Goal: Task Accomplishment & Management: Complete application form

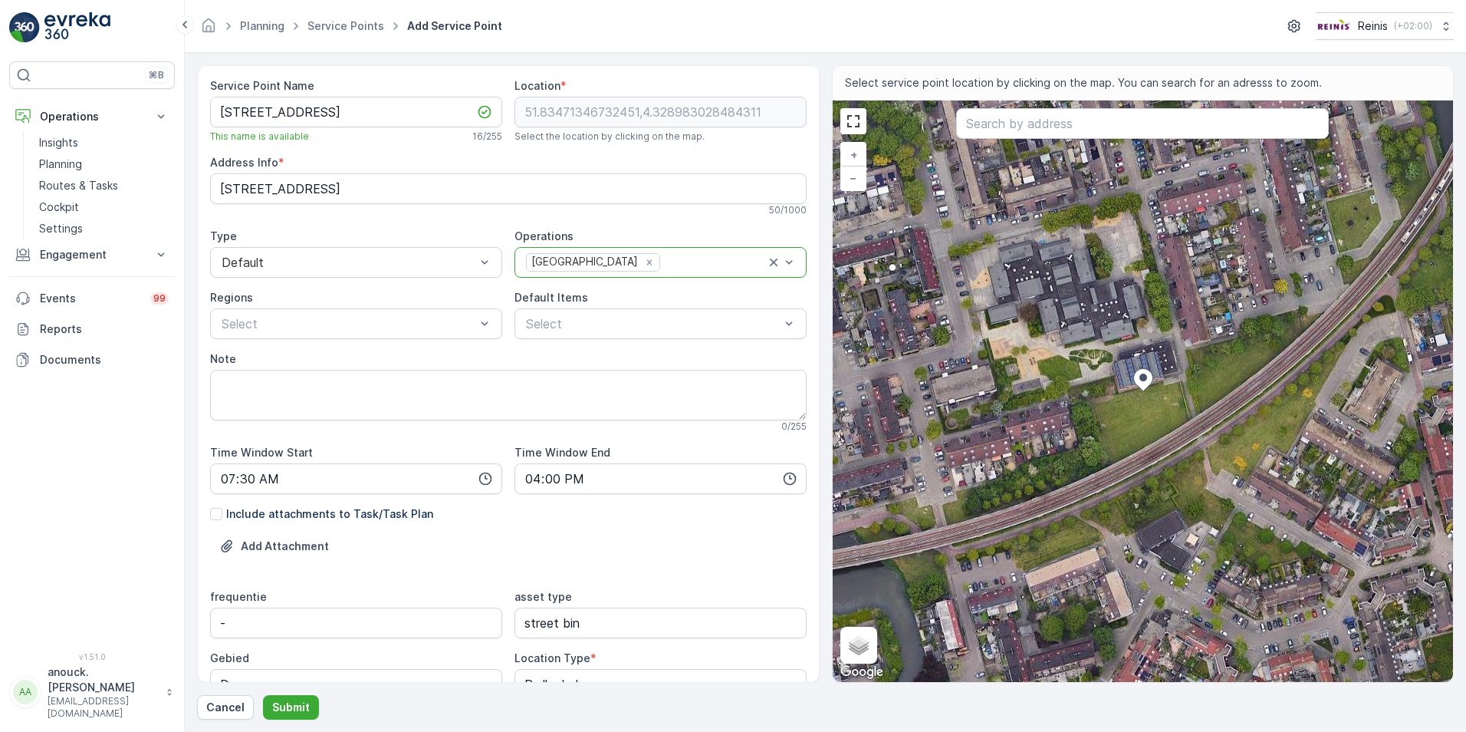
click at [344, 346] on div "Service Point Name Koolzaaddreef 22 This name is available 16 / 255 Location * …" at bounding box center [508, 493] width 597 height 830
click at [374, 326] on div at bounding box center [348, 324] width 257 height 14
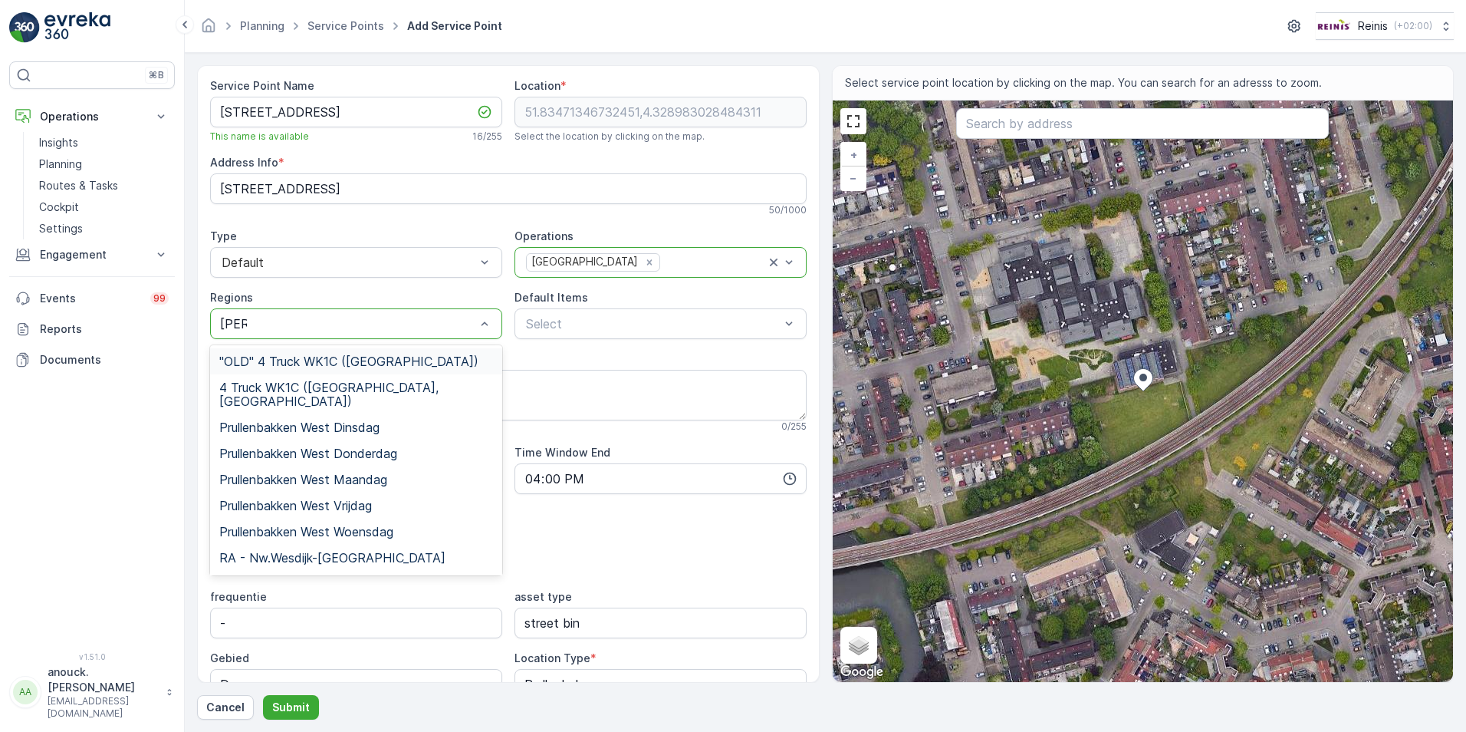
type input "west"
click at [380, 446] on span "Prullenbakken West Donderdag" at bounding box center [308, 453] width 178 height 14
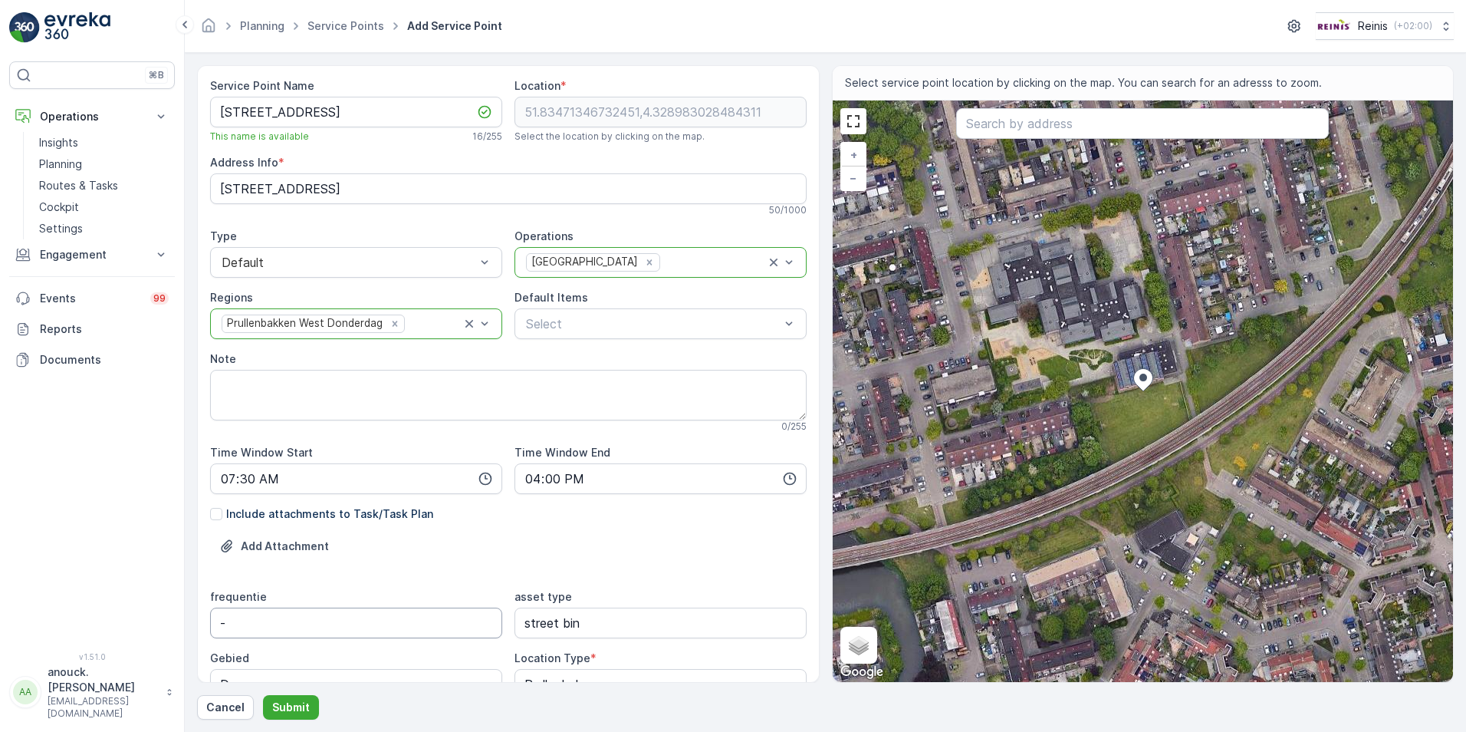
drag, startPoint x: 258, startPoint y: 615, endPoint x: 112, endPoint y: 598, distance: 146.7
click at [112, 598] on div "⌘B Operations Insights Planning Routes & Tasks Cockpit Settings Engagement Insi…" at bounding box center [733, 366] width 1466 height 732
click at [392, 327] on icon "Remove Prullenbakken West Donderdag" at bounding box center [395, 323] width 11 height 11
type input "di, vr"
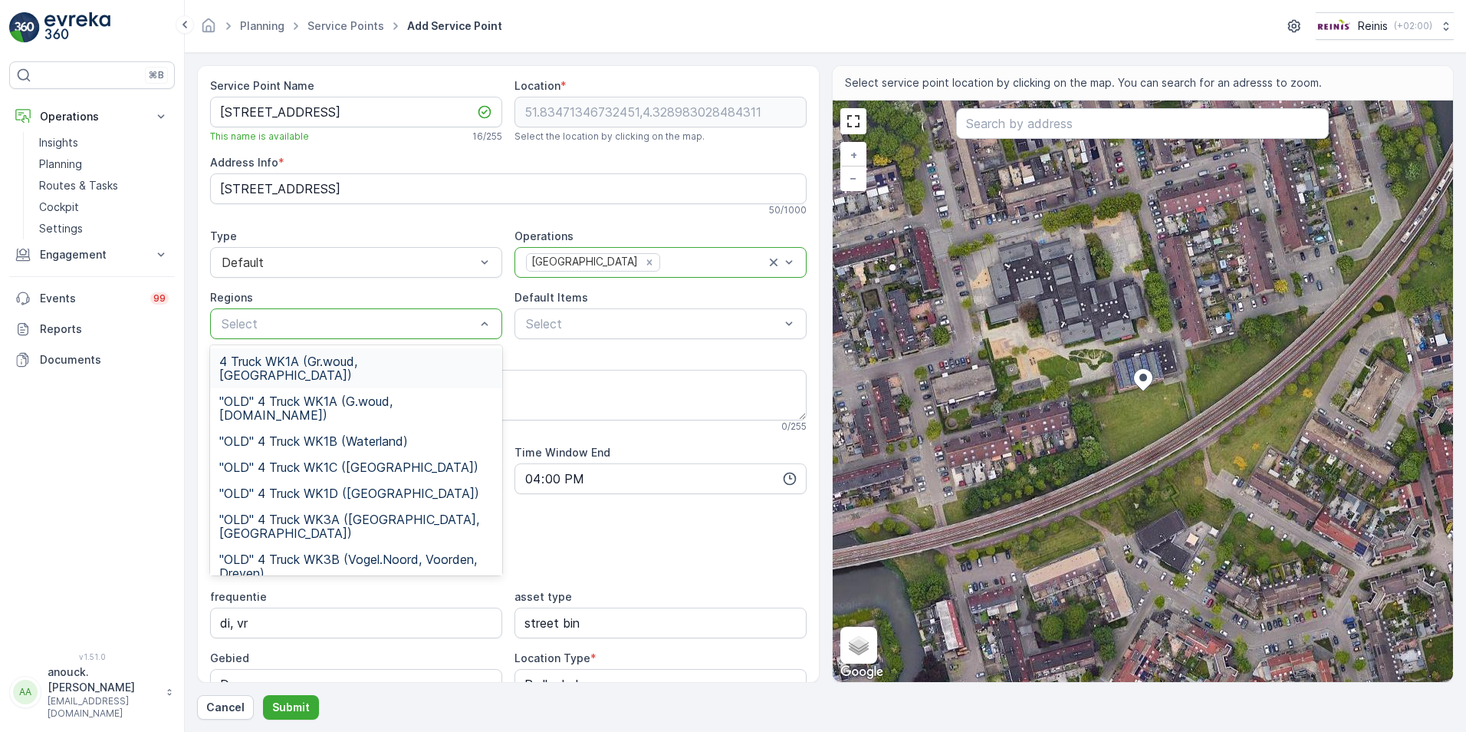
click at [360, 327] on div at bounding box center [348, 324] width 257 height 14
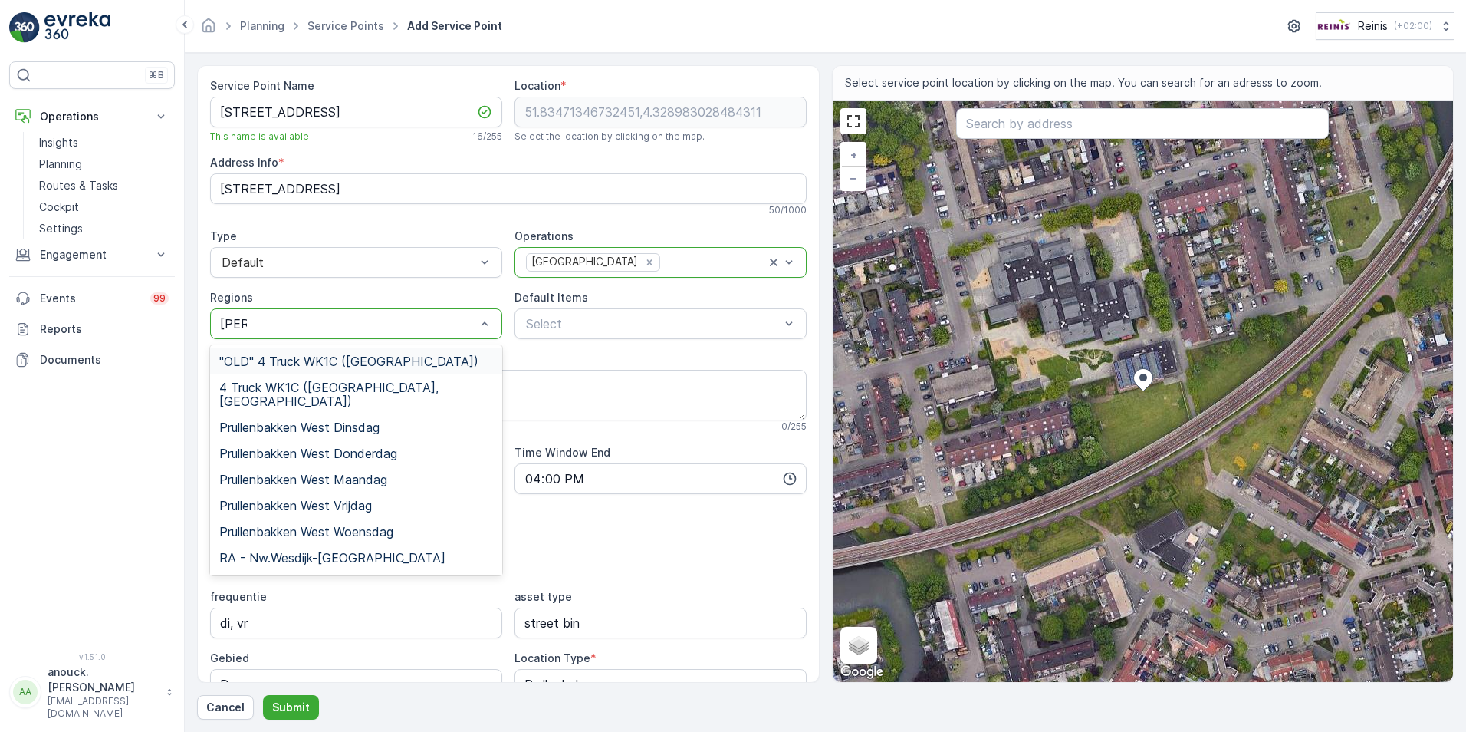
type input "west"
click at [375, 420] on span "Prullenbakken West Dinsdag" at bounding box center [299, 427] width 160 height 14
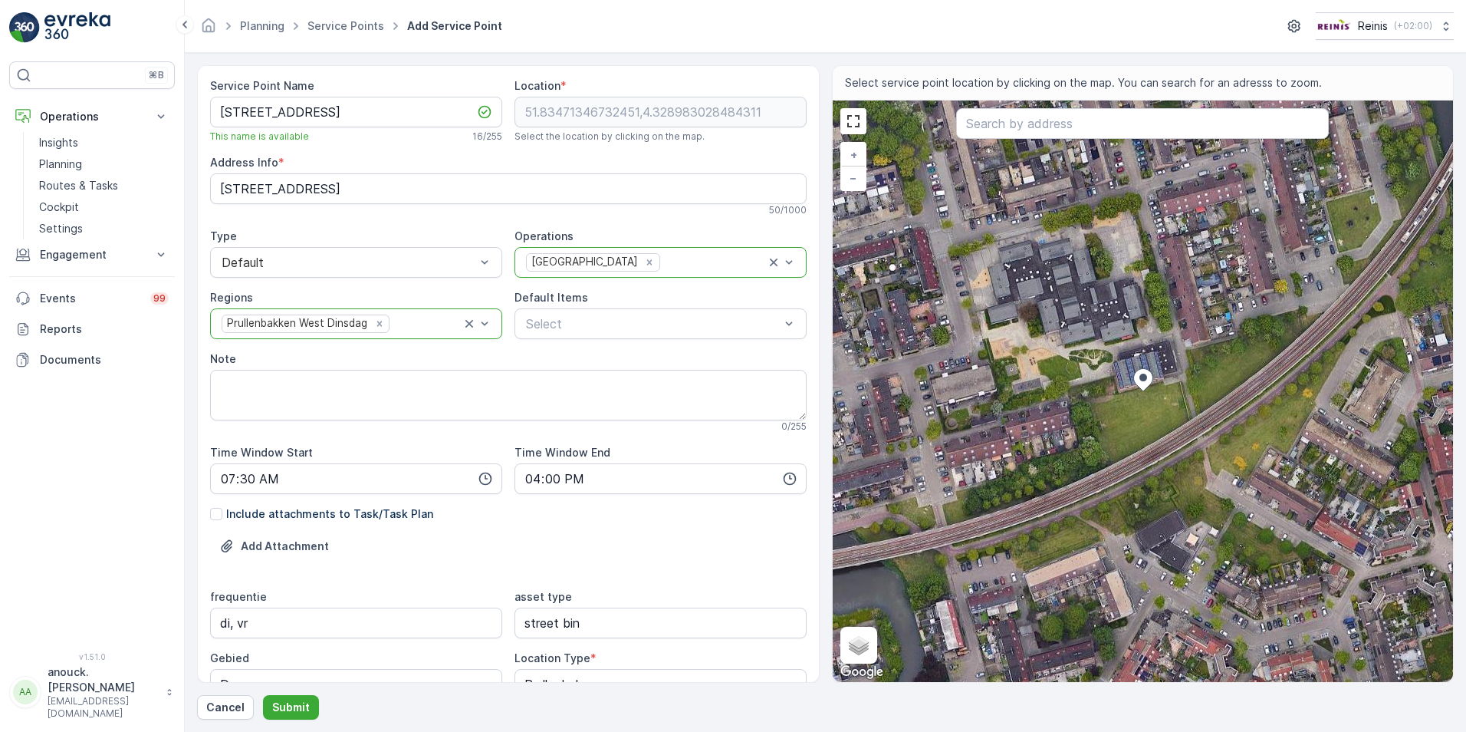
click at [408, 327] on div at bounding box center [426, 324] width 71 height 14
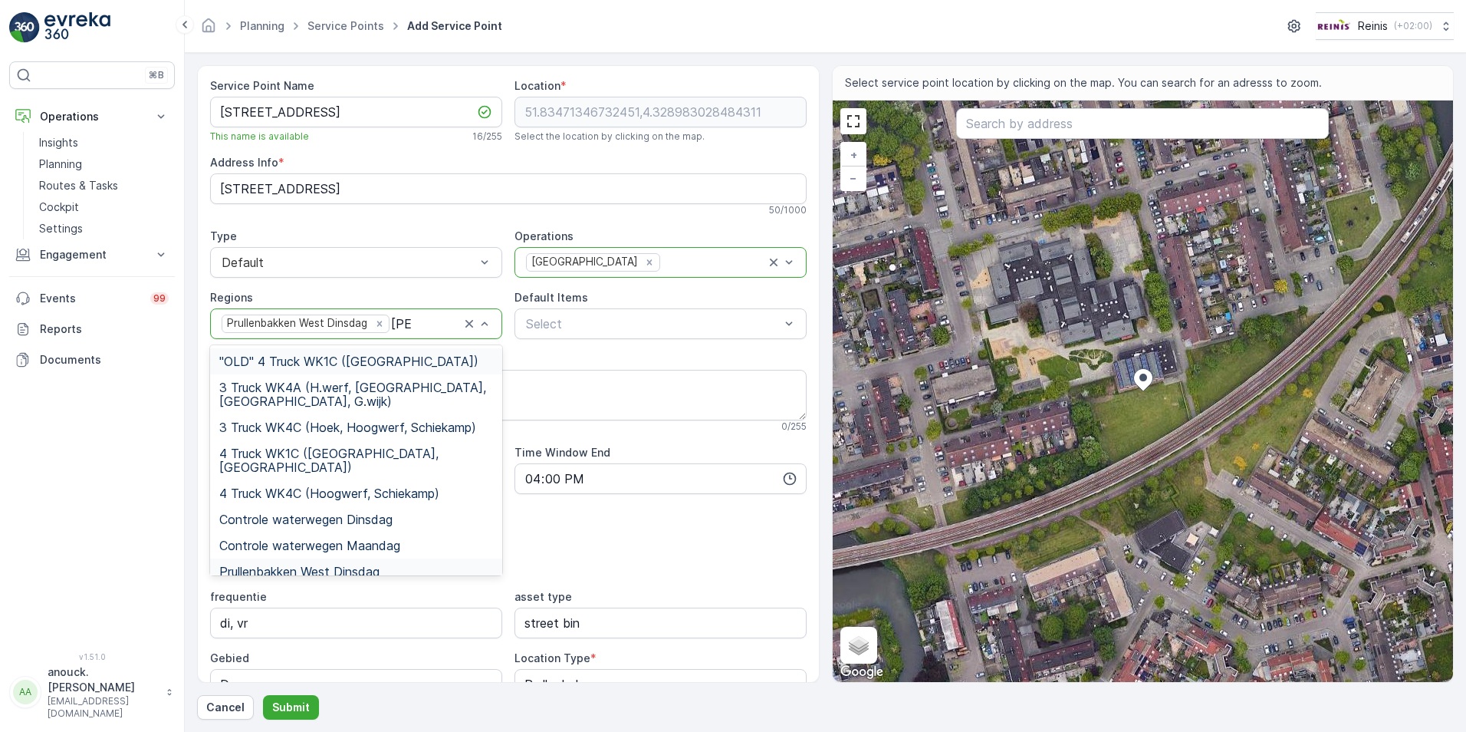
type input "west"
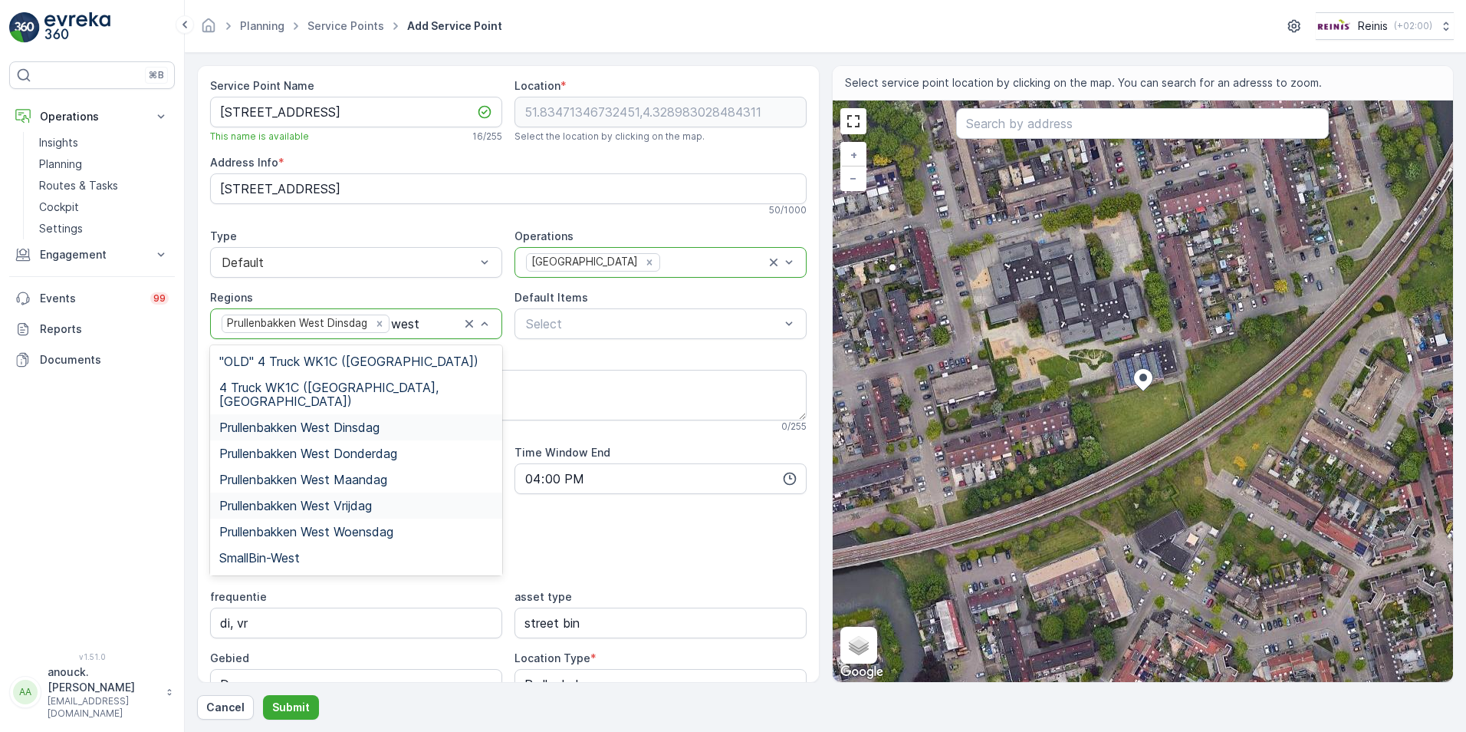
click at [370, 499] on span "Prullenbakken West Vrijdag" at bounding box center [295, 506] width 153 height 14
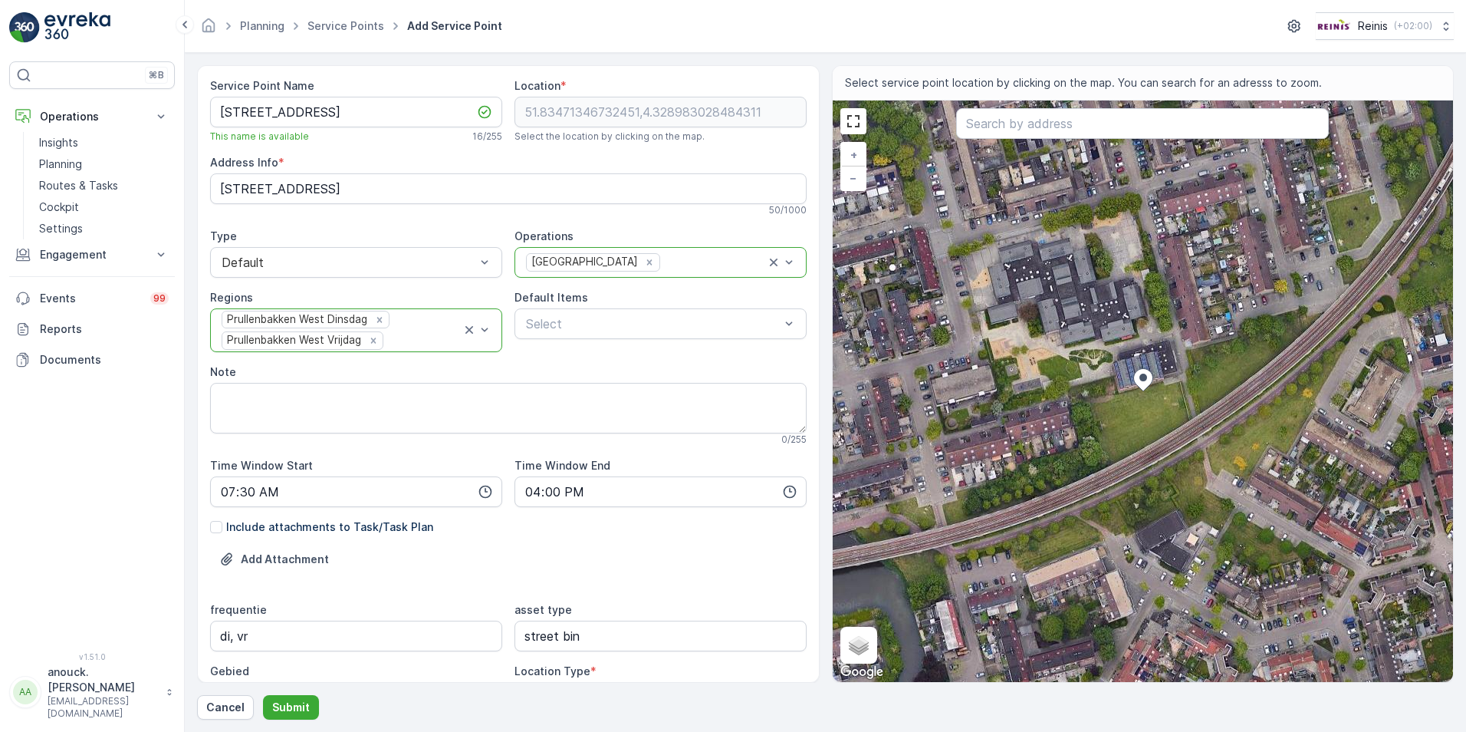
scroll to position [239, 0]
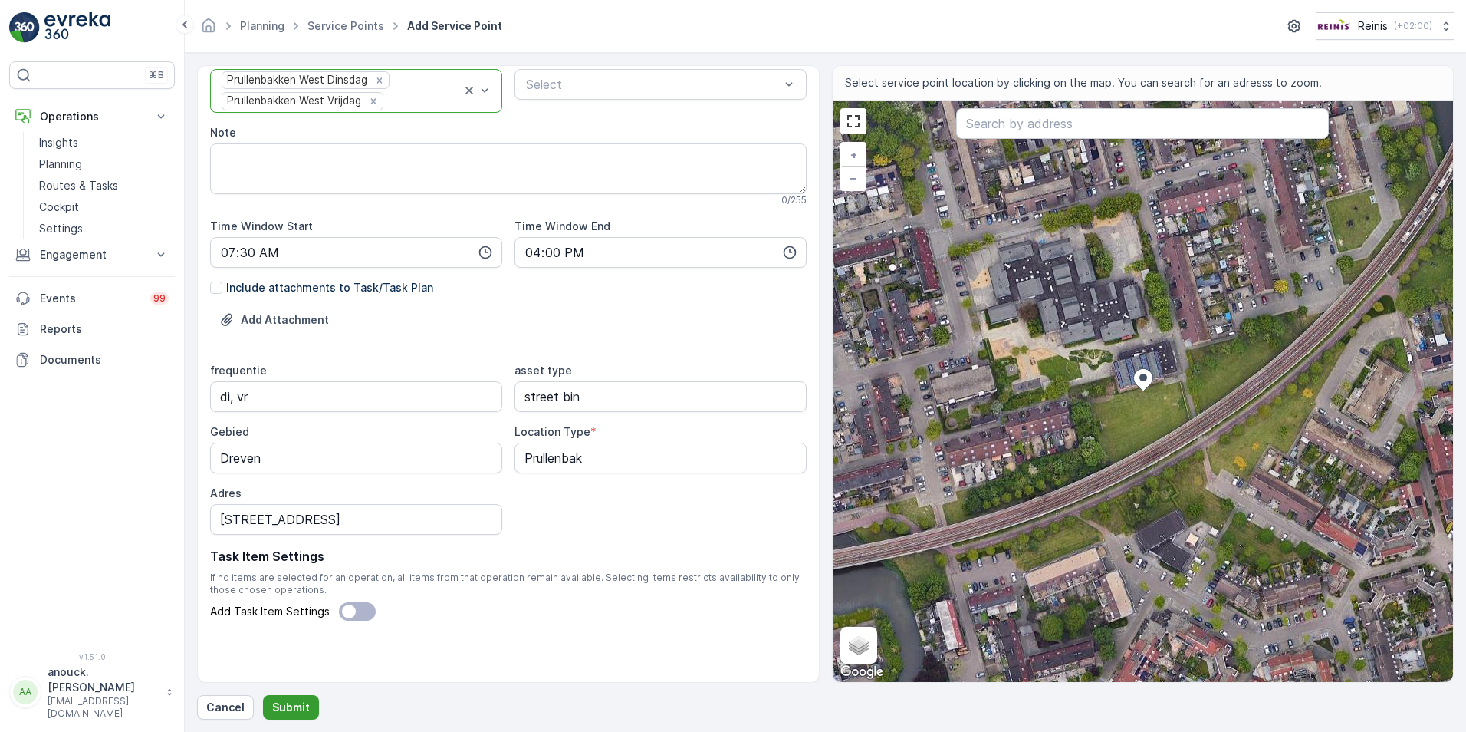
click at [295, 710] on p "Submit" at bounding box center [291, 706] width 38 height 15
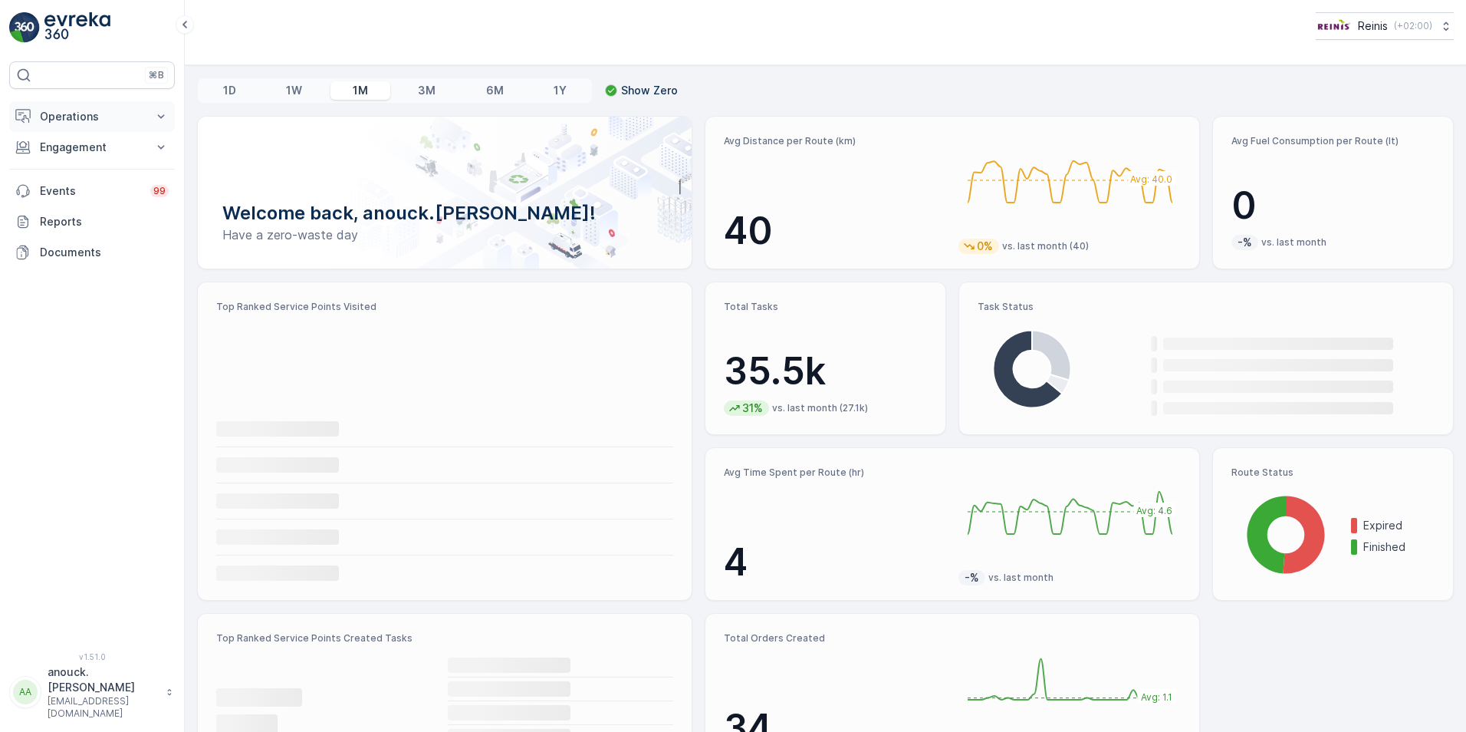
click at [124, 123] on p "Operations" at bounding box center [92, 116] width 104 height 15
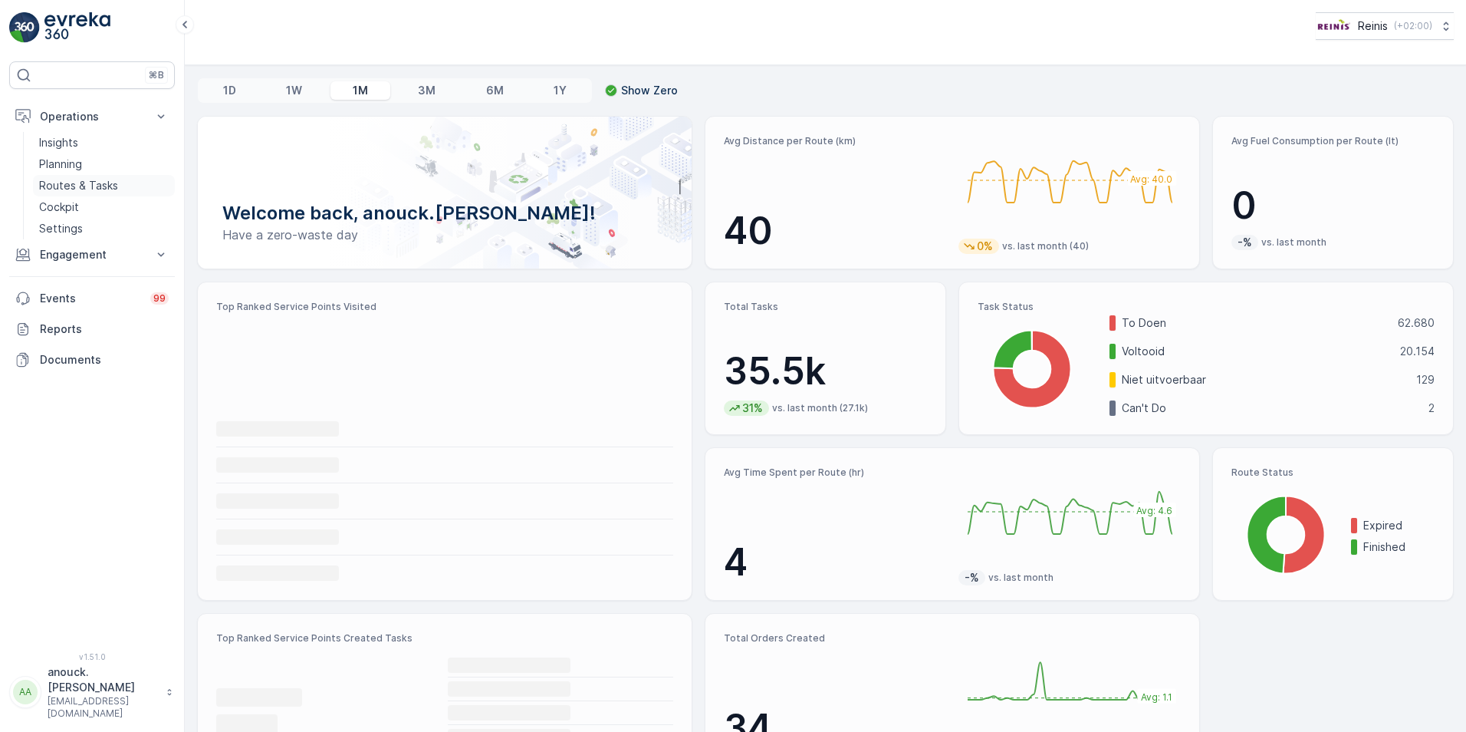
click at [99, 188] on p "Routes & Tasks" at bounding box center [78, 185] width 79 height 15
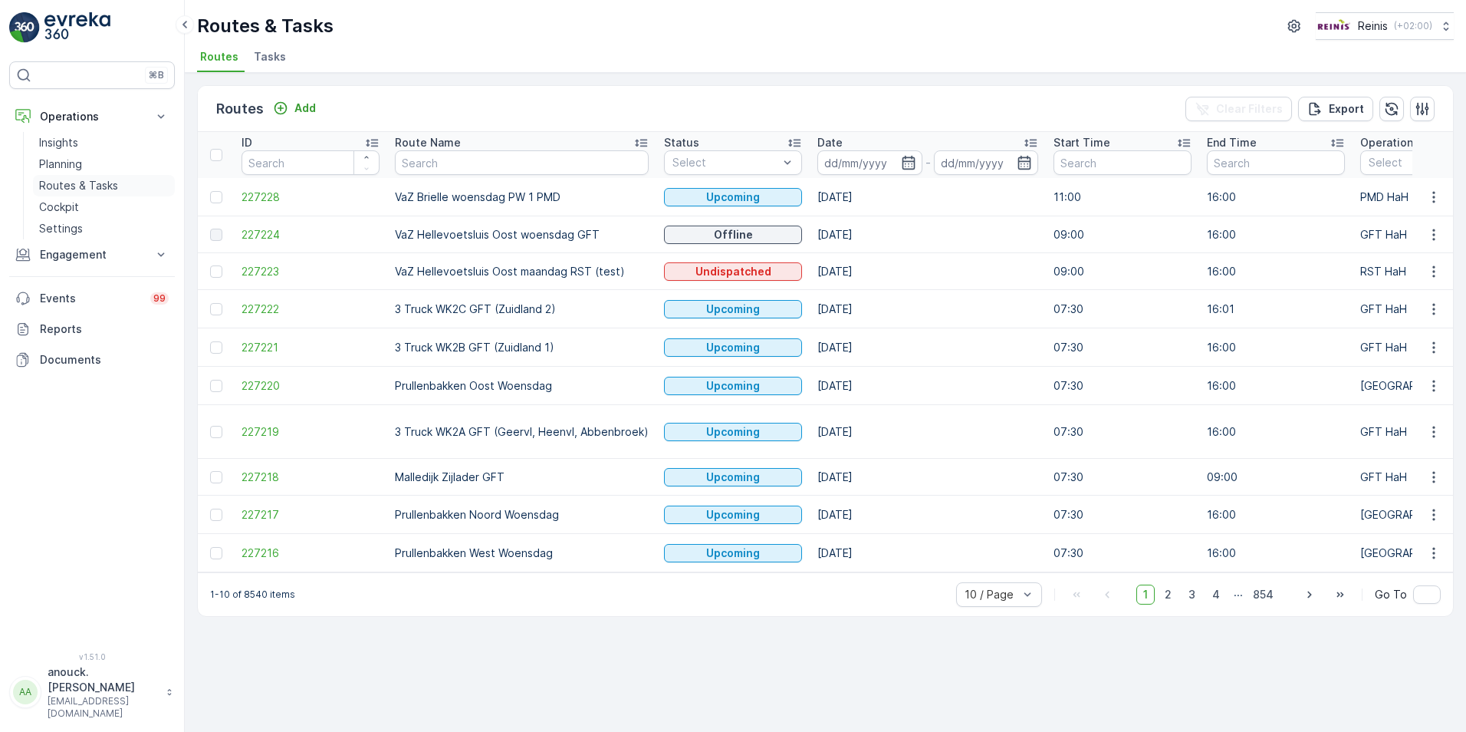
click at [81, 184] on p "Routes & Tasks" at bounding box center [78, 185] width 79 height 15
click at [66, 163] on p "Planning" at bounding box center [60, 163] width 43 height 15
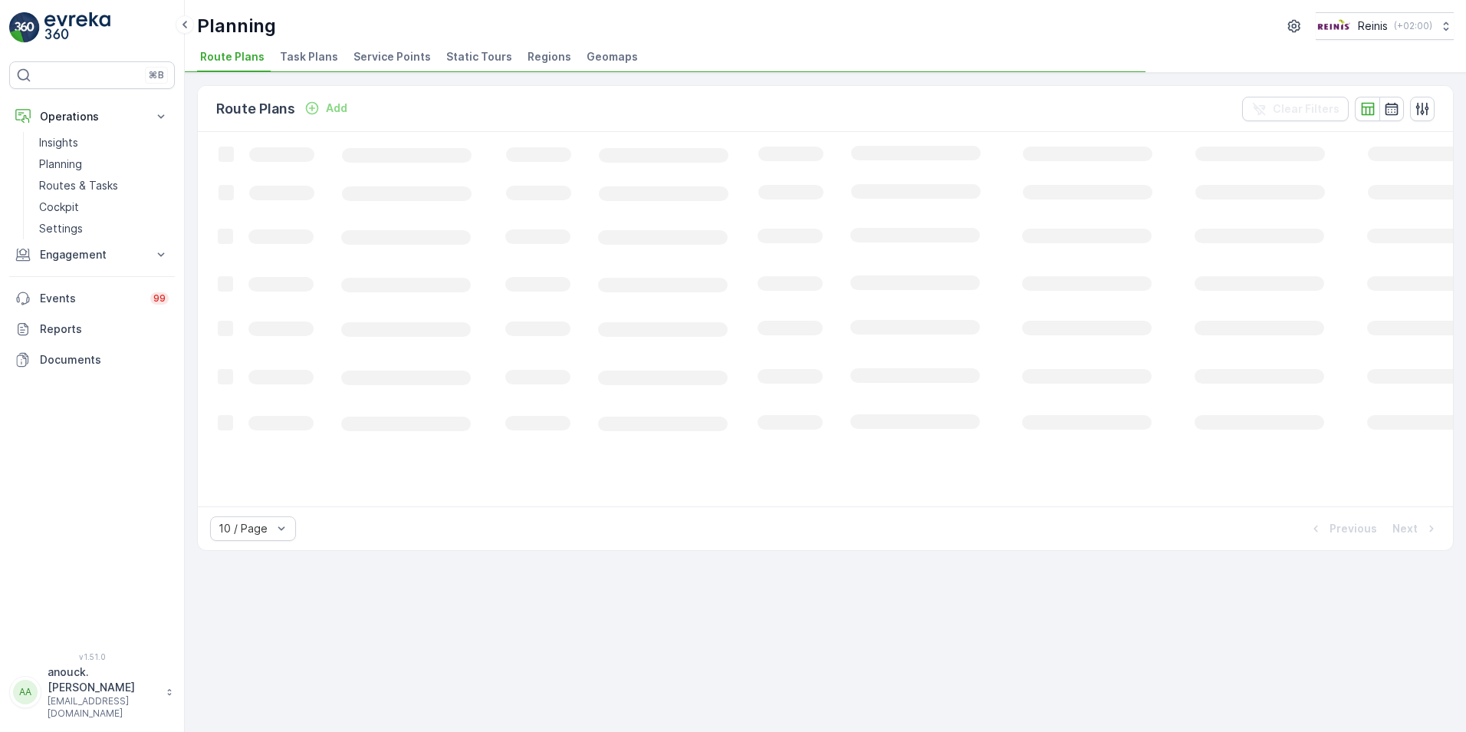
click at [390, 54] on span "Service Points" at bounding box center [392, 56] width 77 height 15
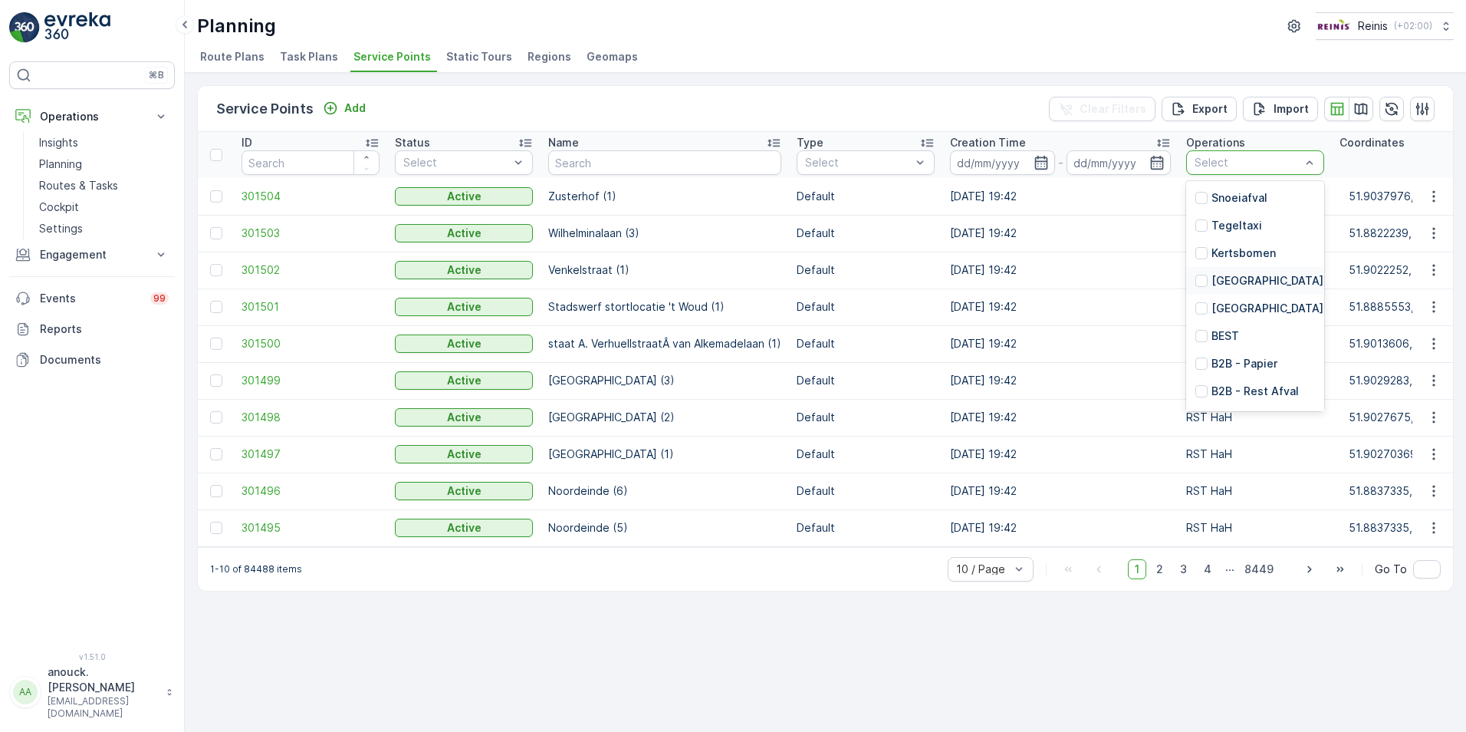
click at [1257, 278] on p "[GEOGRAPHIC_DATA]" at bounding box center [1268, 280] width 112 height 15
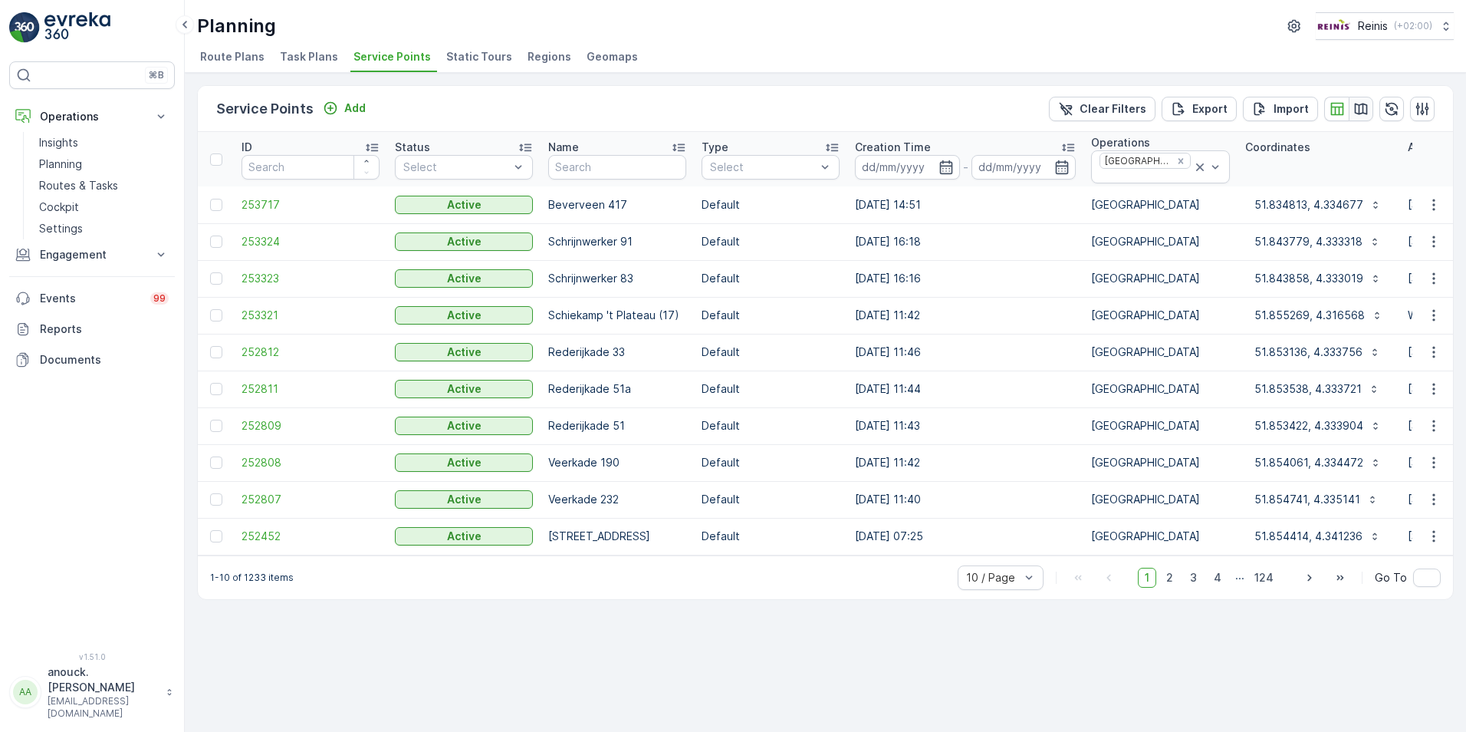
click at [1364, 114] on icon "button" at bounding box center [1361, 108] width 15 height 15
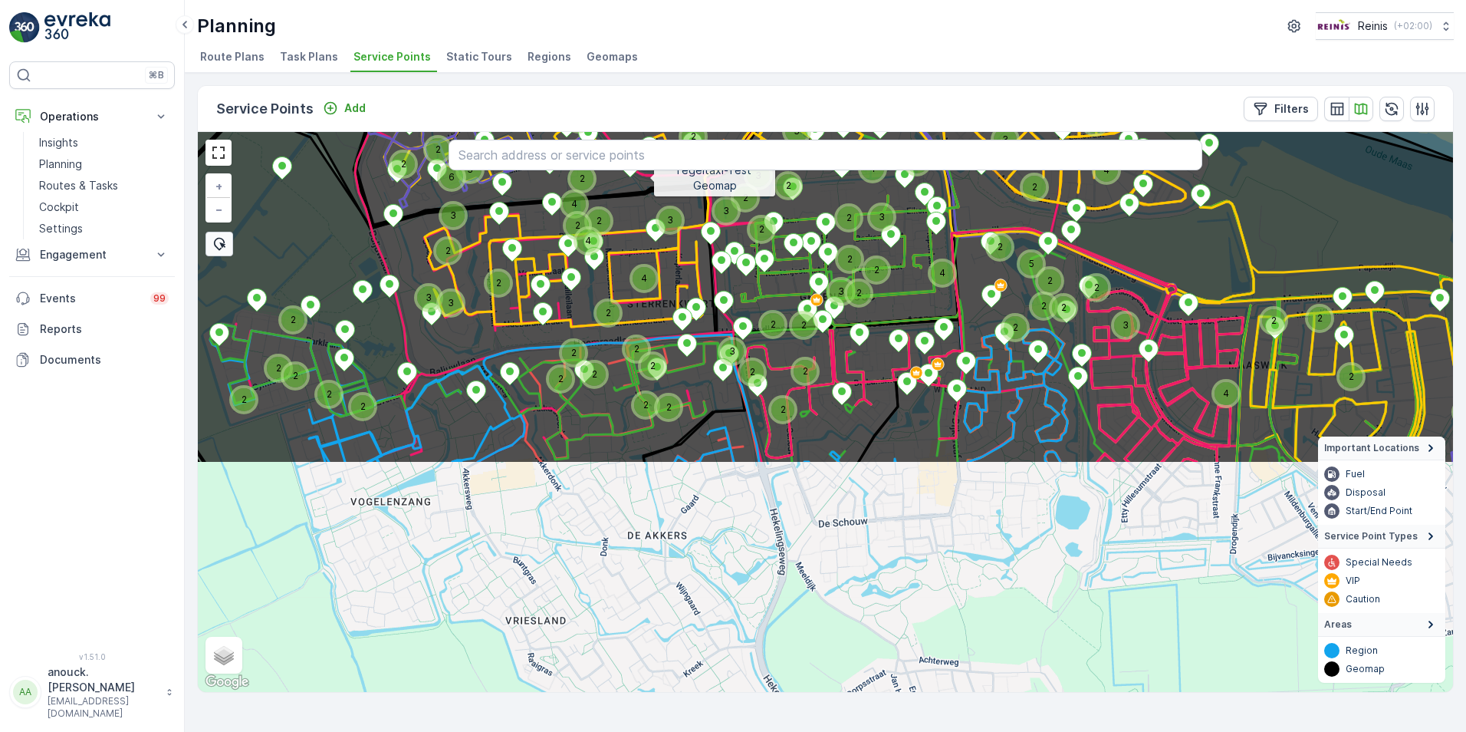
drag, startPoint x: 644, startPoint y: 462, endPoint x: 657, endPoint y: 278, distance: 184.5
click at [650, 180] on icon at bounding box center [831, 126] width 1511 height 676
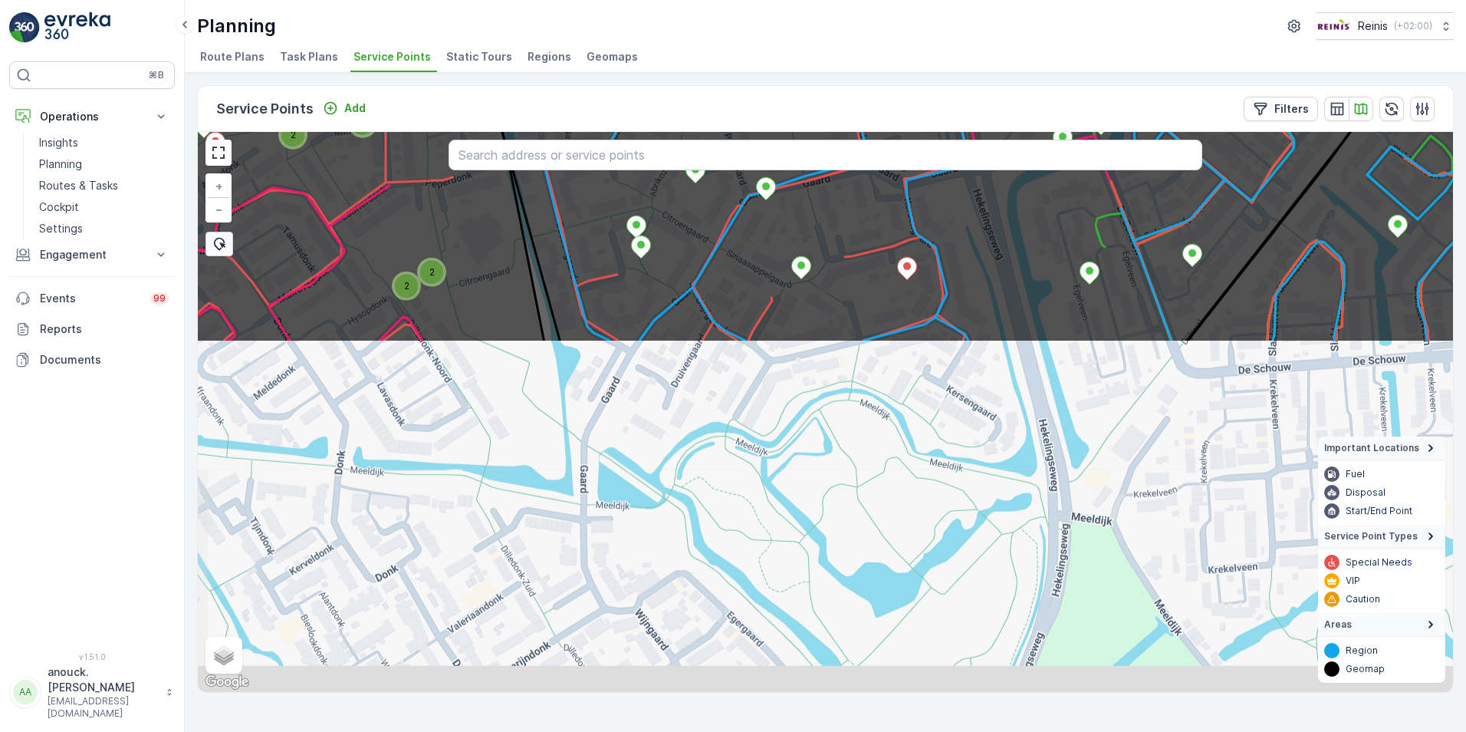
drag, startPoint x: 644, startPoint y: 557, endPoint x: 618, endPoint y: 198, distance: 359.9
click at [618, 198] on icon at bounding box center [791, 4] width 1511 height 676
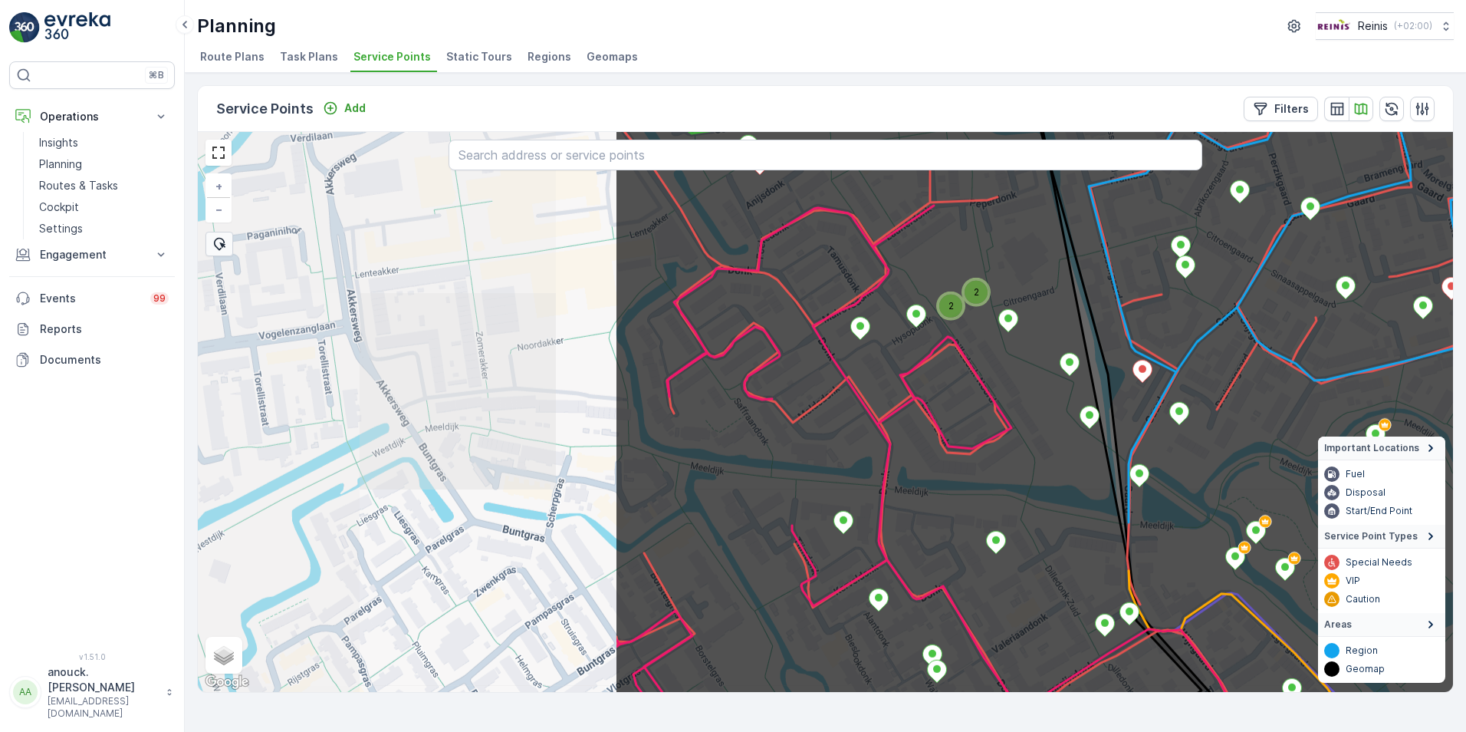
drag, startPoint x: 545, startPoint y: 469, endPoint x: 1081, endPoint y: 489, distance: 536.5
click at [1081, 489] on icon at bounding box center [1369, 432] width 1511 height 676
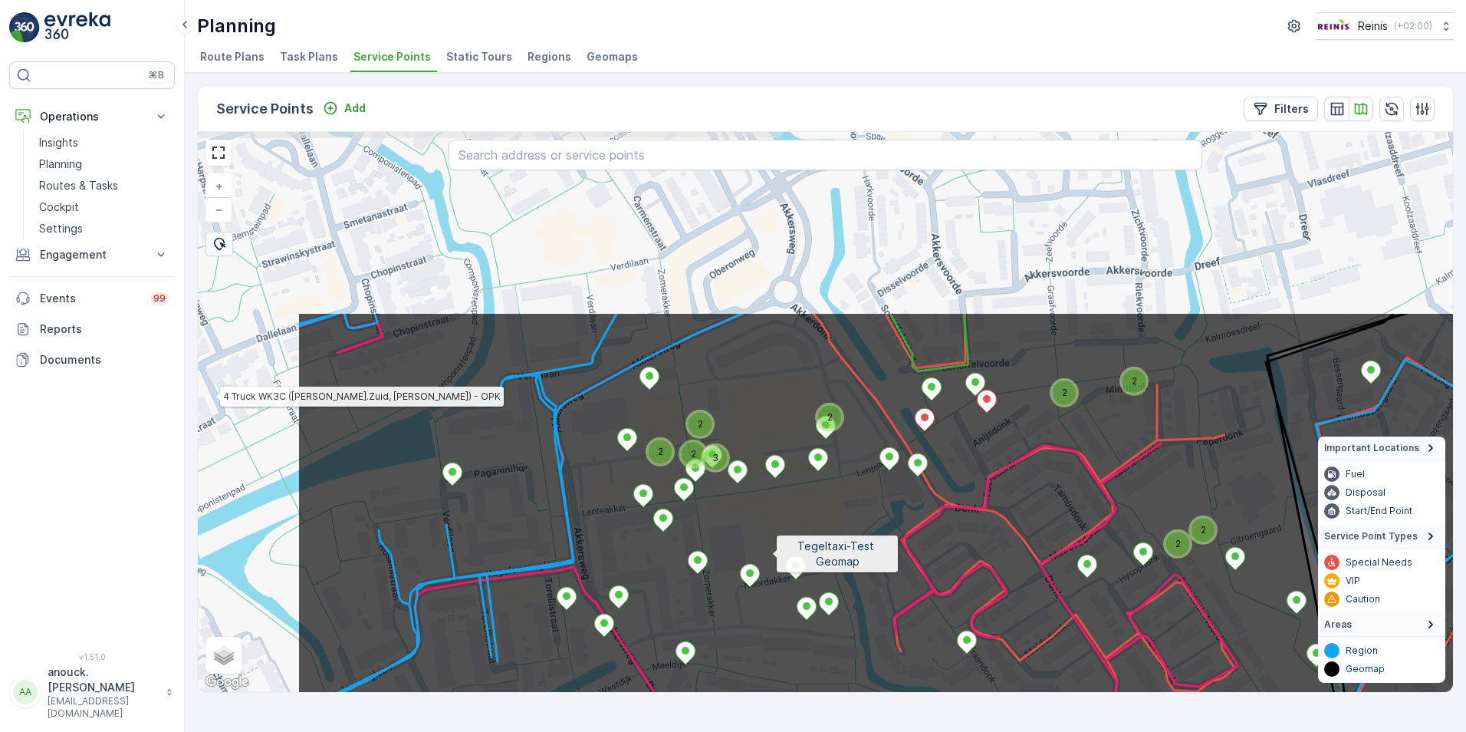
drag, startPoint x: 545, startPoint y: 315, endPoint x: 772, endPoint y: 553, distance: 328.7
click at [772, 553] on icon at bounding box center [1052, 649] width 1511 height 676
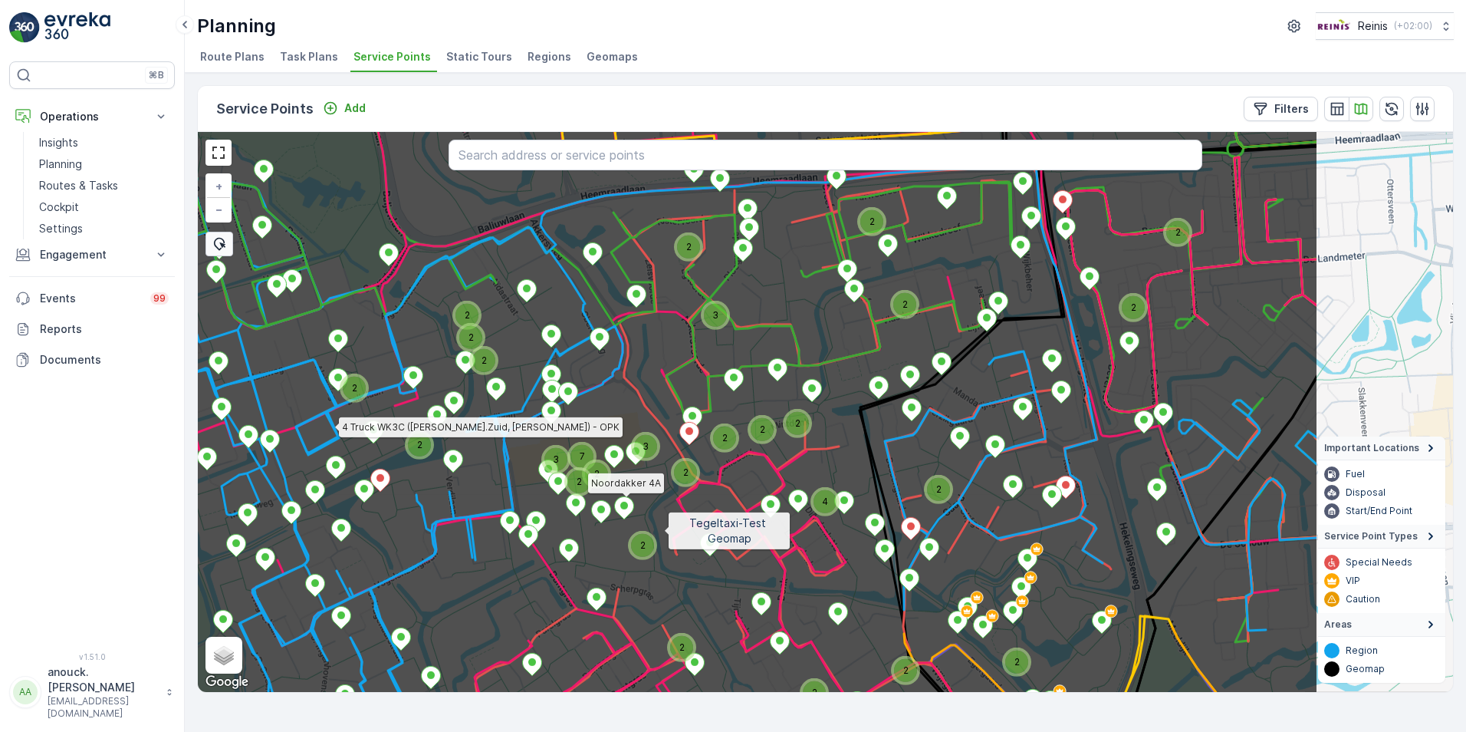
drag, startPoint x: 927, startPoint y: 485, endPoint x: 666, endPoint y: 533, distance: 266.0
click at [666, 533] on icon at bounding box center [563, 461] width 1511 height 676
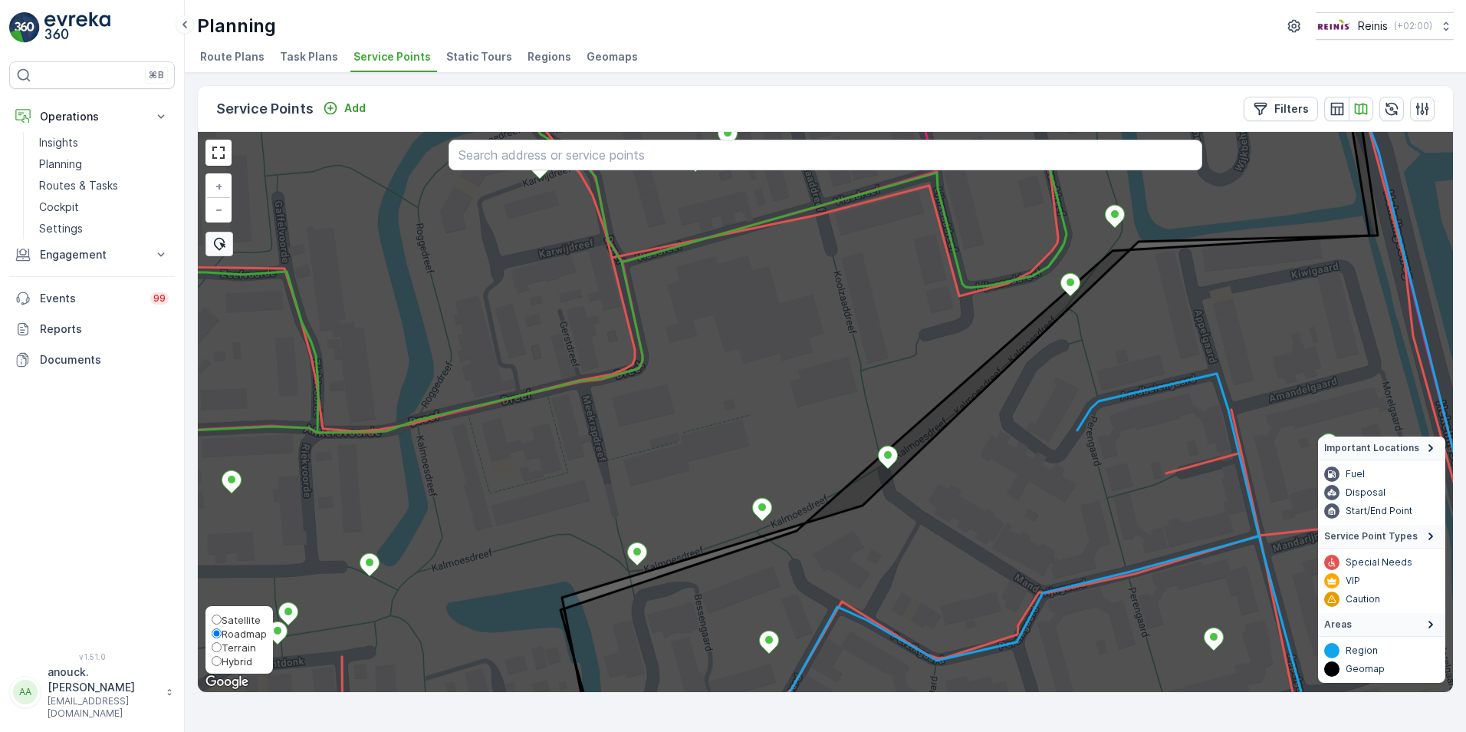
click at [239, 615] on span "Satellite" at bounding box center [241, 620] width 39 height 12
click at [222, 615] on input "Satellite" at bounding box center [217, 619] width 10 height 10
radio input "true"
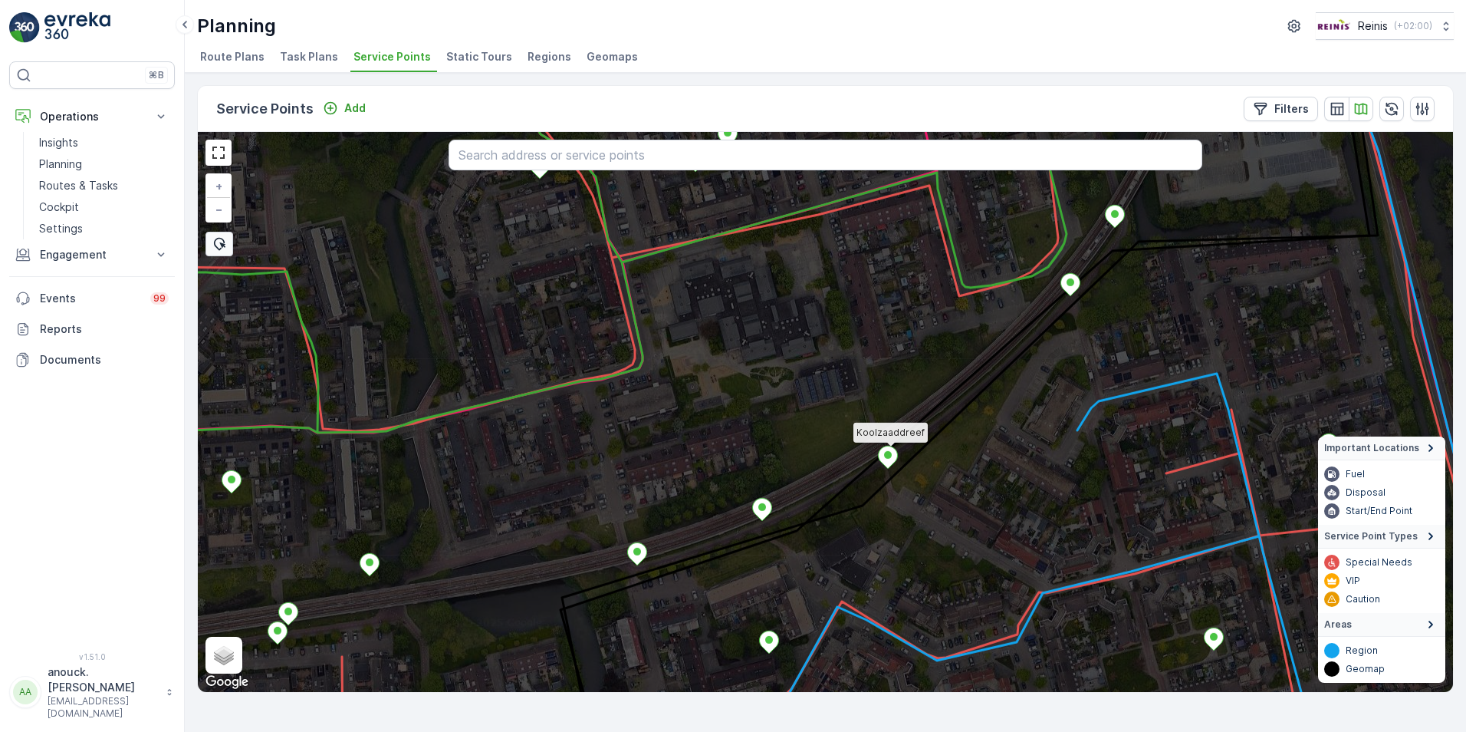
click at [892, 456] on icon at bounding box center [888, 457] width 19 height 22
